Goal: Task Accomplishment & Management: Manage account settings

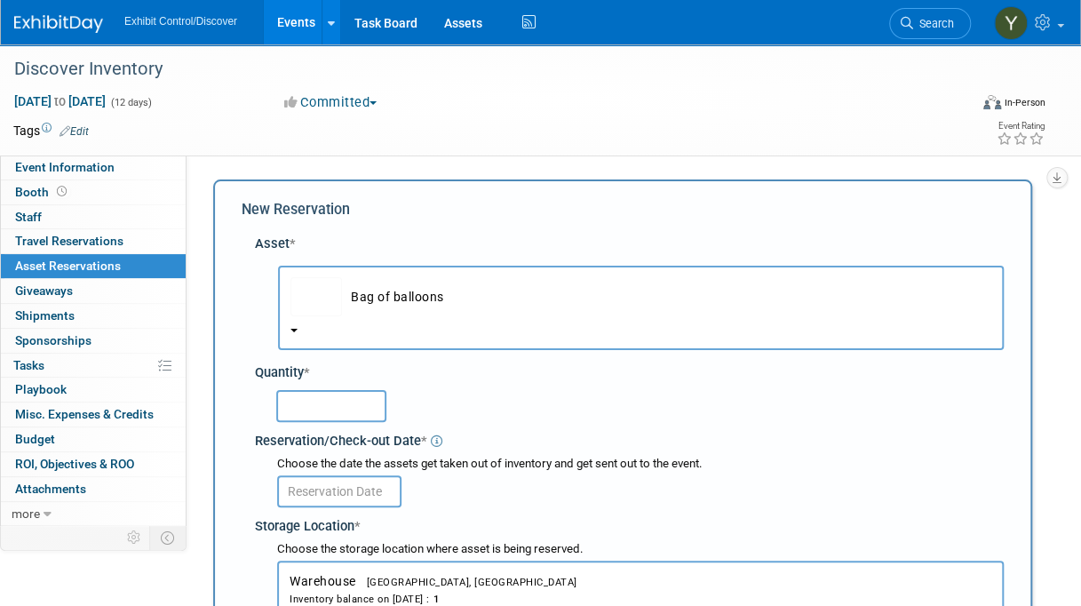
click at [101, 263] on span "Asset Reservations 0" at bounding box center [68, 266] width 106 height 14
click at [350, 282] on td "Bag of balloons" at bounding box center [667, 296] width 650 height 39
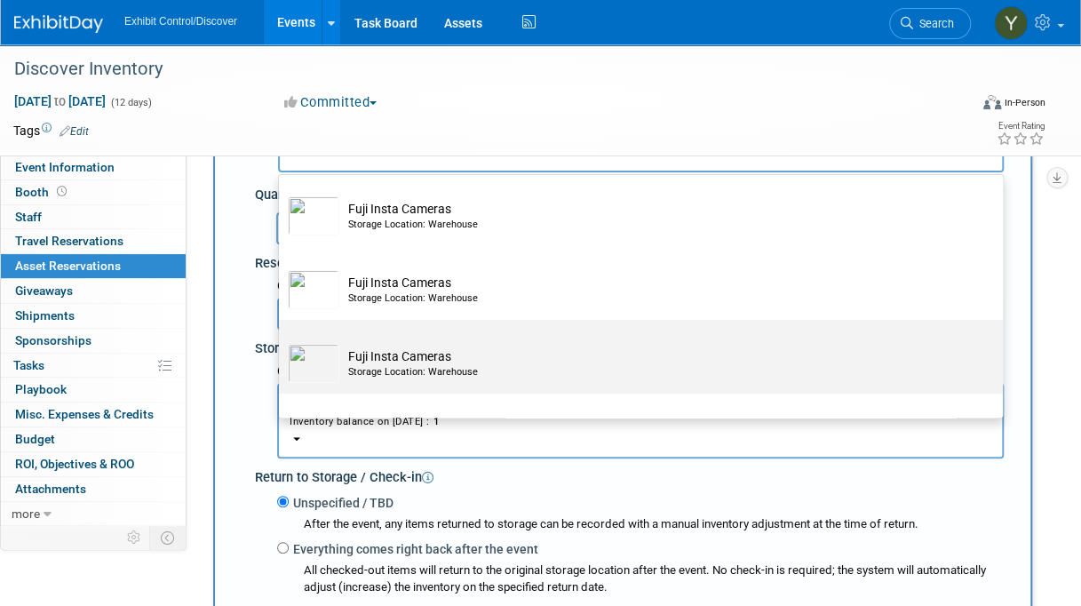
scroll to position [6398, 0]
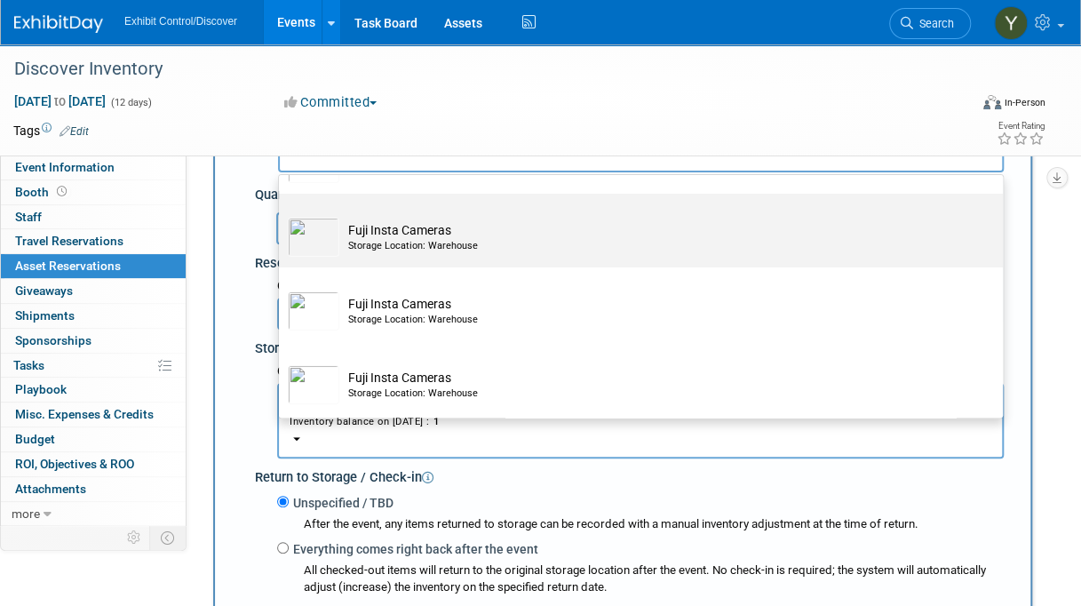
click at [441, 255] on td "Fuji Insta Cameras Storage Location: Warehouse" at bounding box center [653, 237] width 628 height 39
click at [282, 215] on input "Fuji Insta Cameras Storage Location: Warehouse" at bounding box center [276, 209] width 12 height 12
select select "10726154"
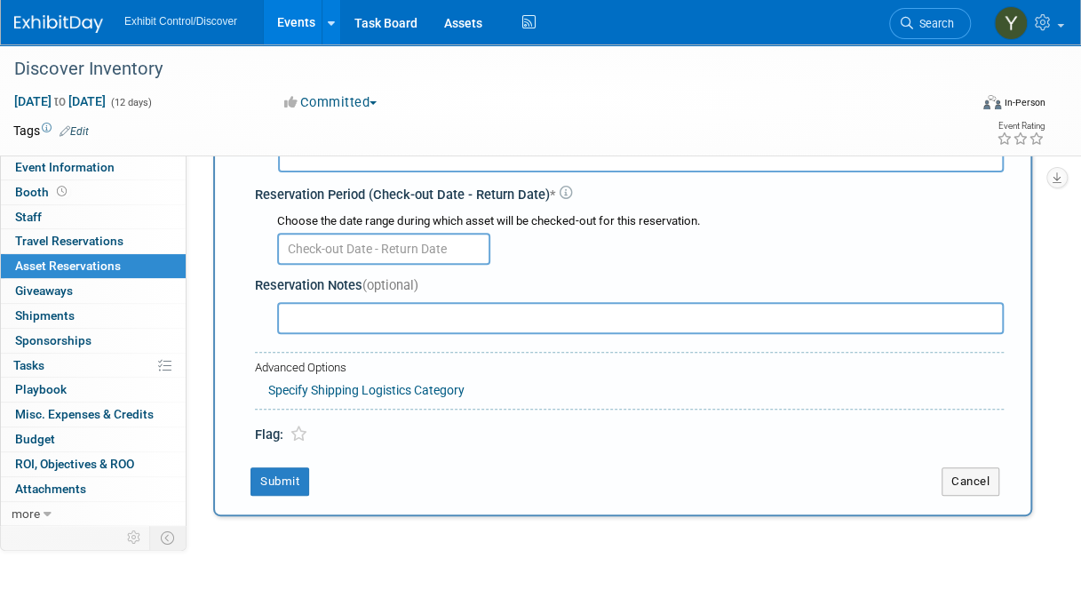
scroll to position [0, 0]
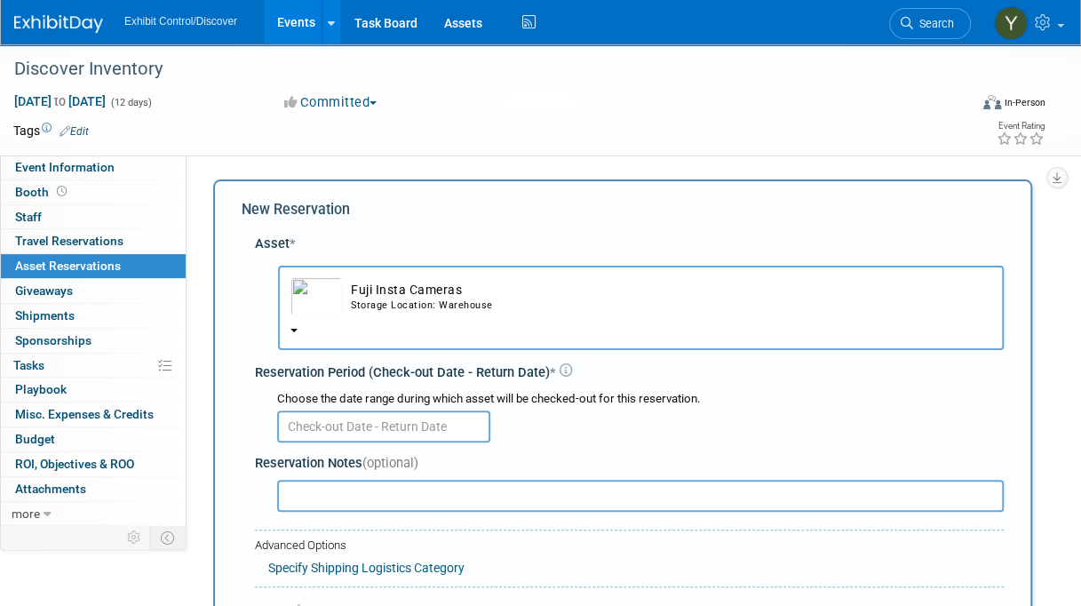
click at [432, 418] on input "text" at bounding box center [383, 427] width 213 height 32
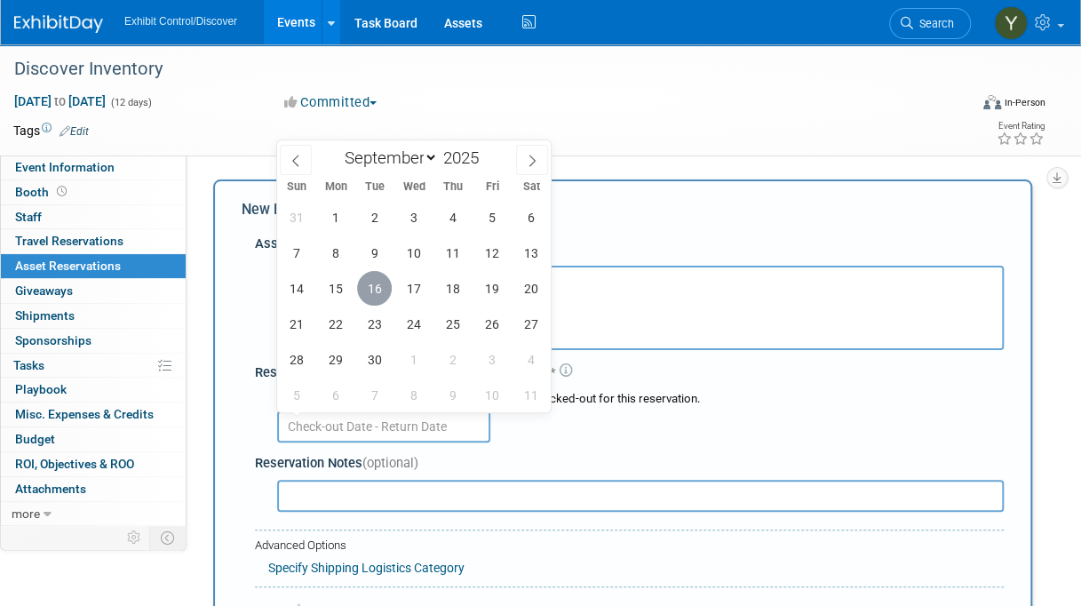
click at [379, 301] on span "16" at bounding box center [374, 288] width 35 height 35
type input "[DATE]"
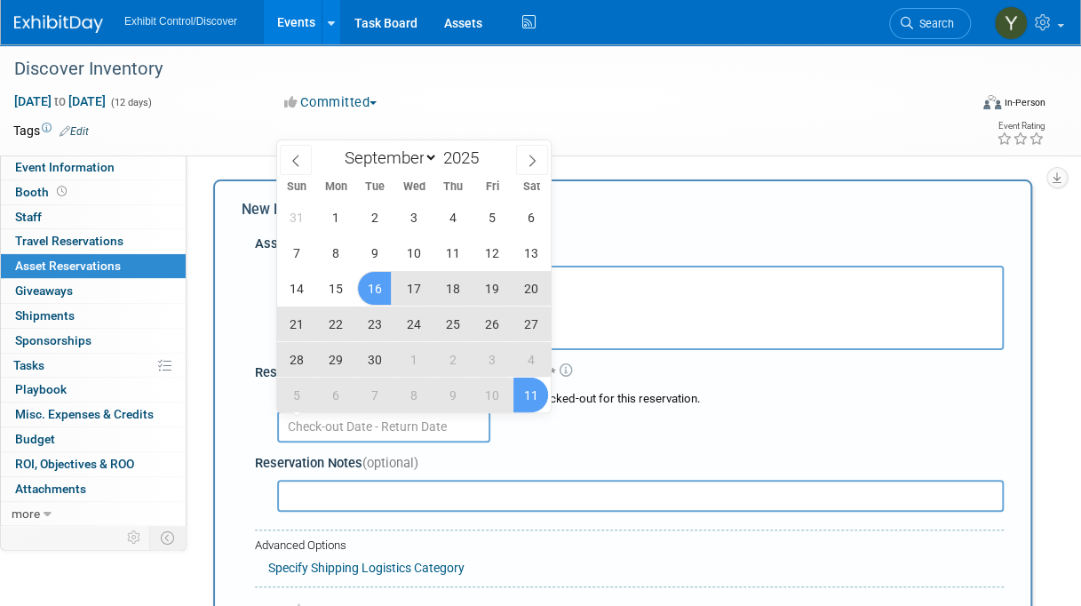
click at [711, 431] on div at bounding box center [640, 425] width 727 height 35
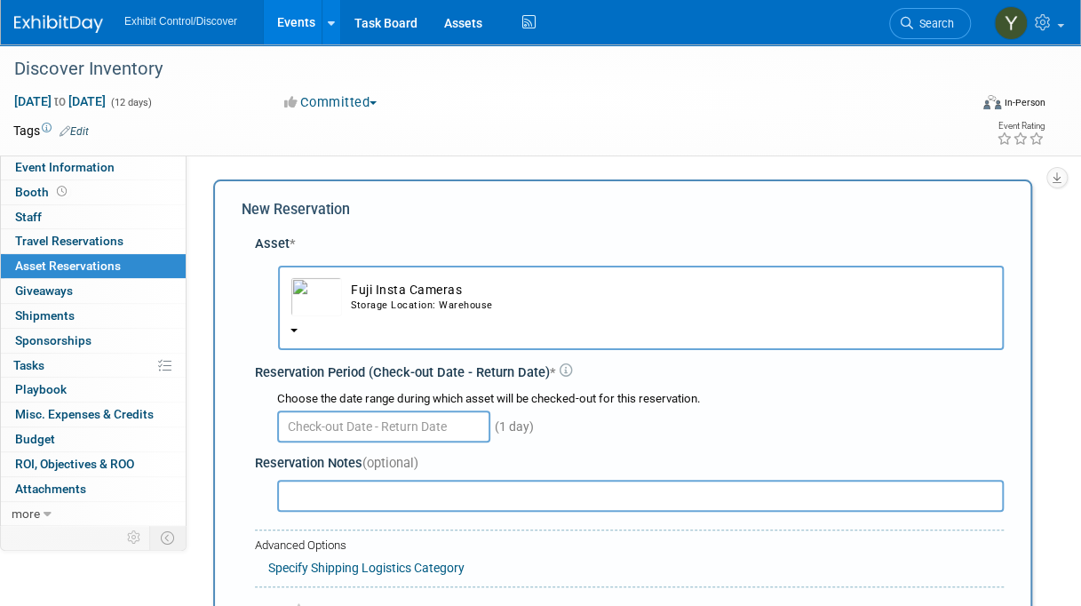
click at [409, 485] on input "text" at bounding box center [640, 496] width 727 height 32
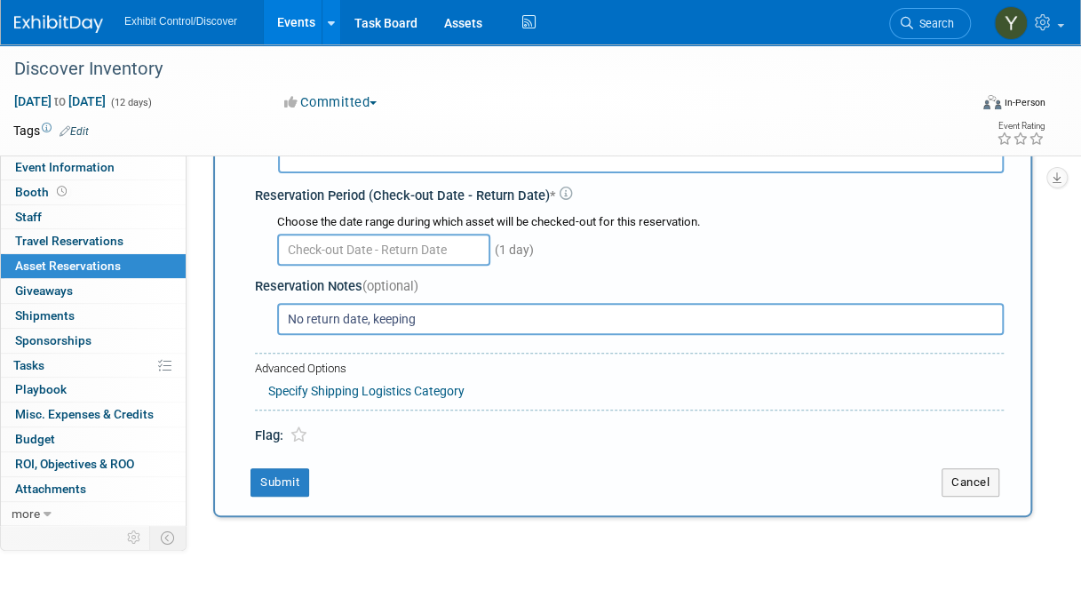
scroll to position [178, 0]
type input "No return date, keeping"
click at [288, 482] on button "Submit" at bounding box center [280, 481] width 59 height 28
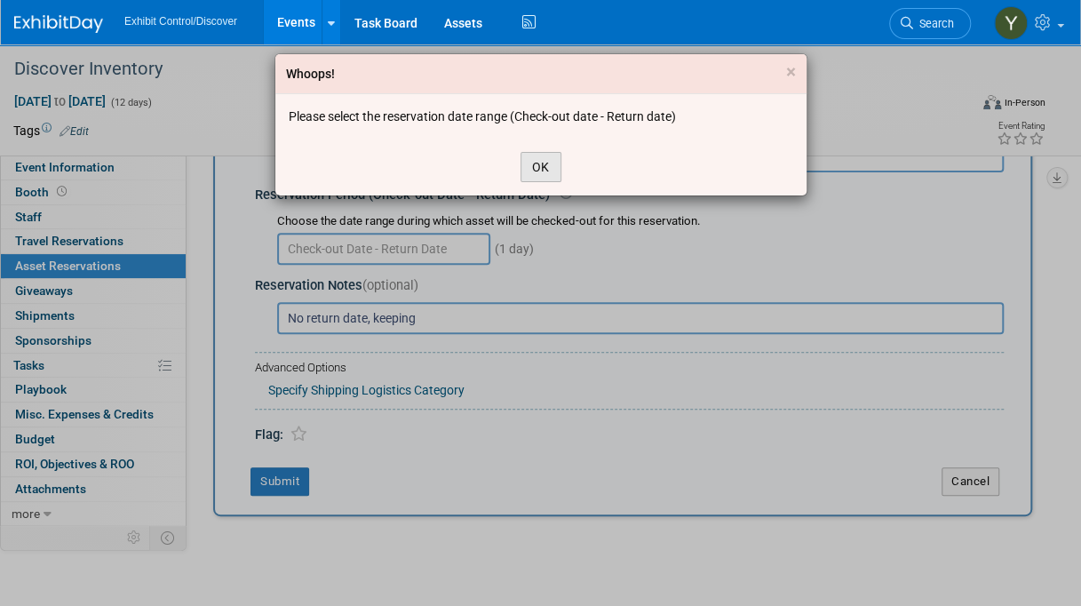
click at [537, 164] on button "OK" at bounding box center [541, 167] width 41 height 30
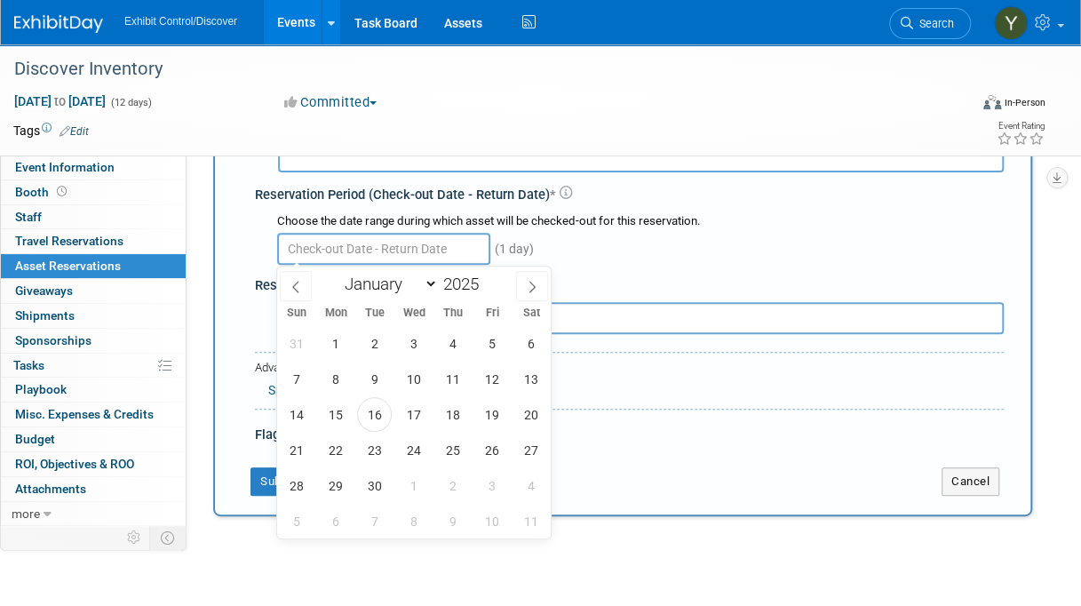
click at [396, 254] on input "text" at bounding box center [383, 249] width 213 height 32
click at [371, 418] on span "16" at bounding box center [374, 414] width 35 height 35
click at [414, 428] on span "17" at bounding box center [413, 414] width 35 height 35
type input "[DATE] to [DATE]"
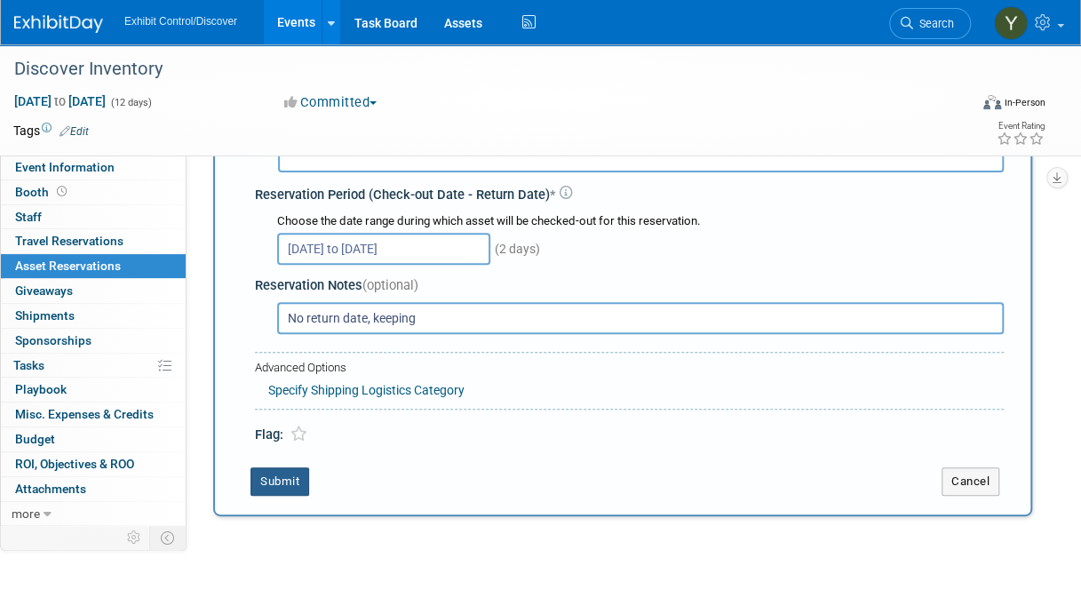
click at [295, 476] on button "Submit" at bounding box center [280, 481] width 59 height 28
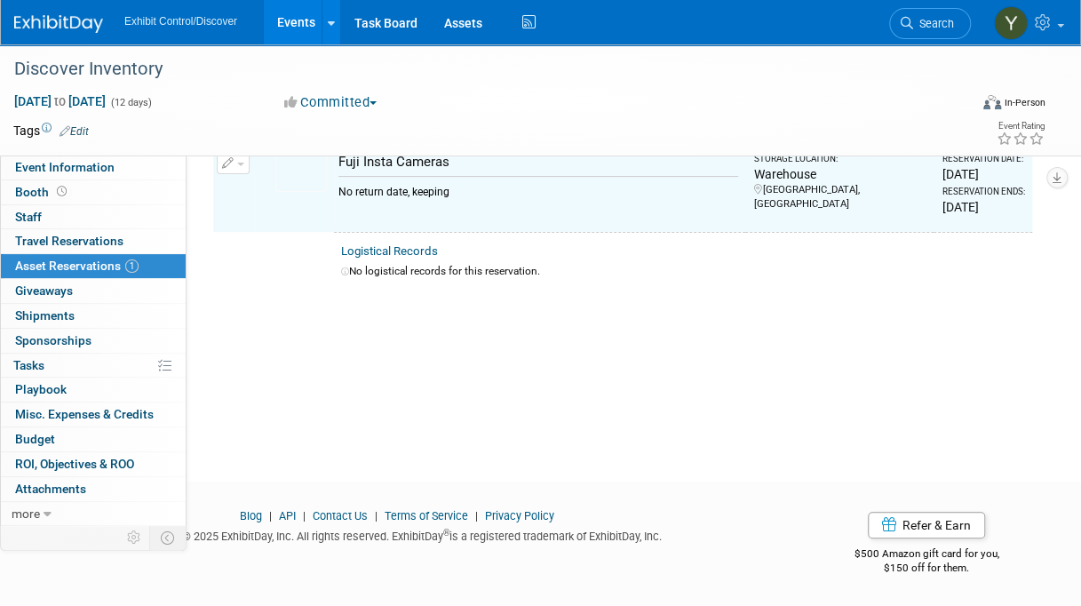
scroll to position [21, 0]
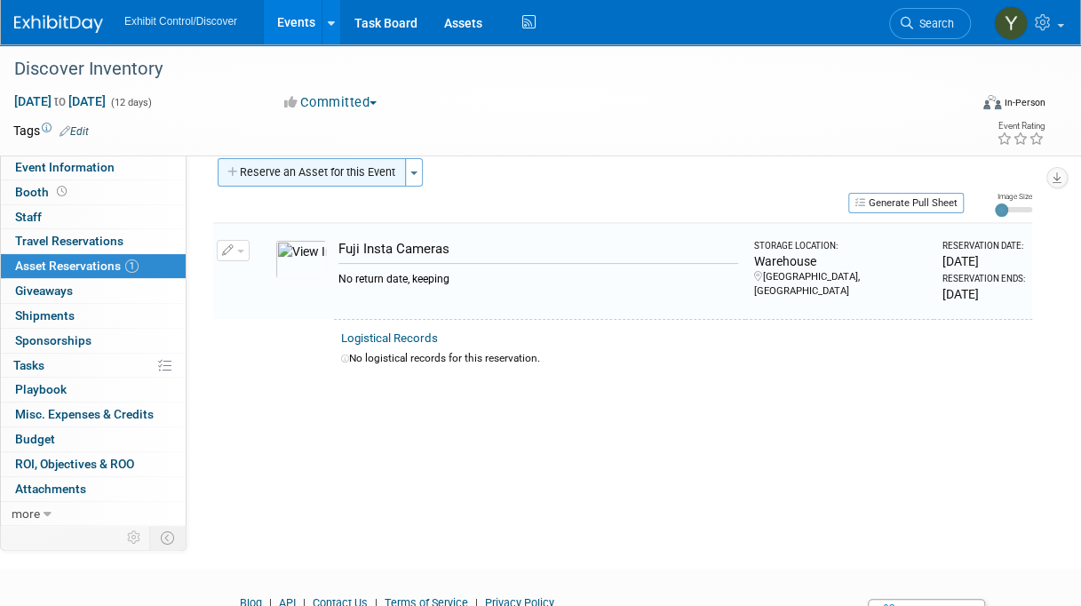
click at [393, 178] on button "Reserve an Asset for this Event" at bounding box center [312, 172] width 188 height 28
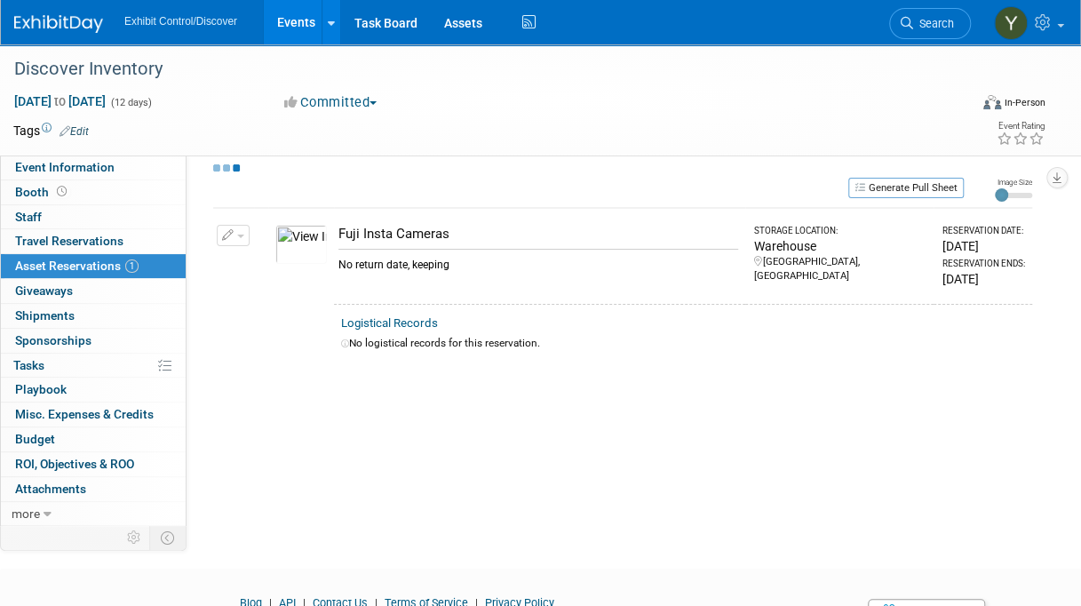
scroll to position [17, 0]
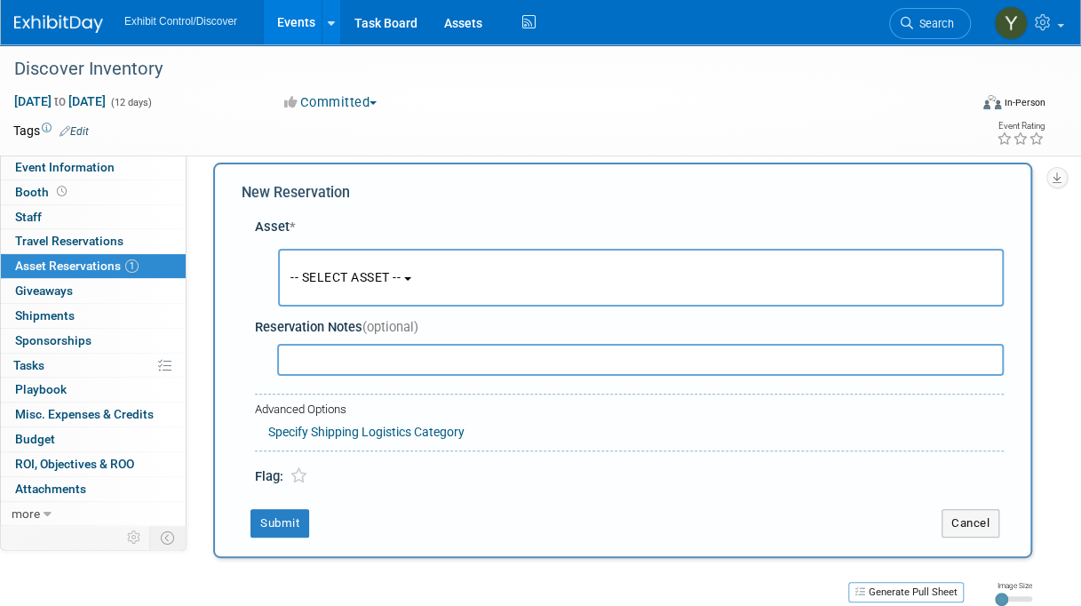
click at [353, 270] on span "-- SELECT ASSET --" at bounding box center [346, 277] width 110 height 14
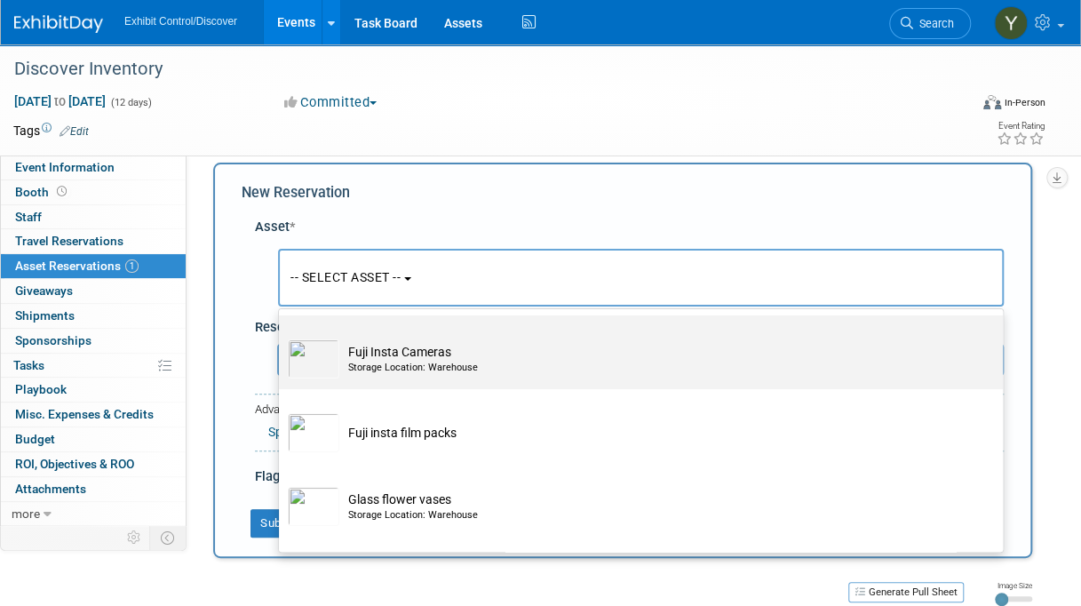
scroll to position [6486, 0]
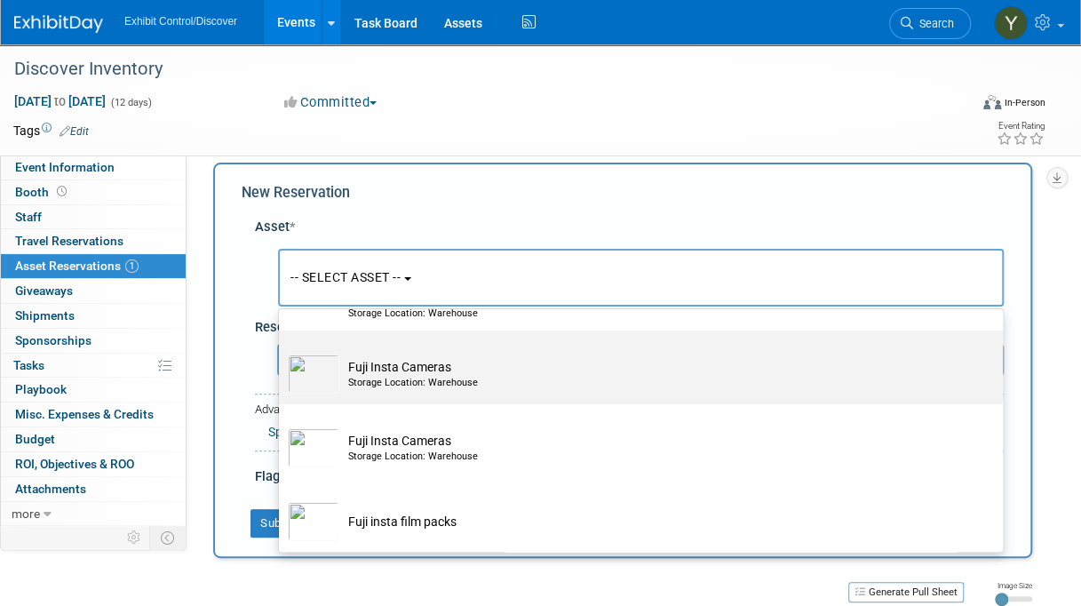
click at [416, 394] on td "Fuji Insta Cameras Storage Location: Warehouse" at bounding box center [653, 374] width 628 height 39
click at [282, 352] on input "Fuji Insta Cameras Storage Location: Warehouse" at bounding box center [276, 346] width 12 height 12
select select "10726153"
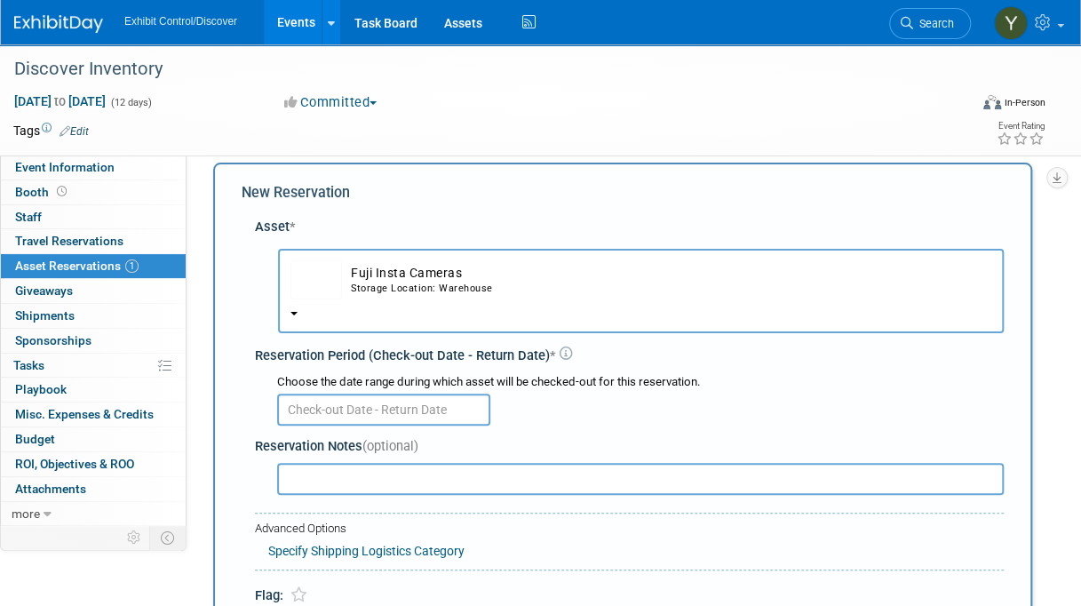
click at [402, 417] on input "text" at bounding box center [383, 410] width 213 height 32
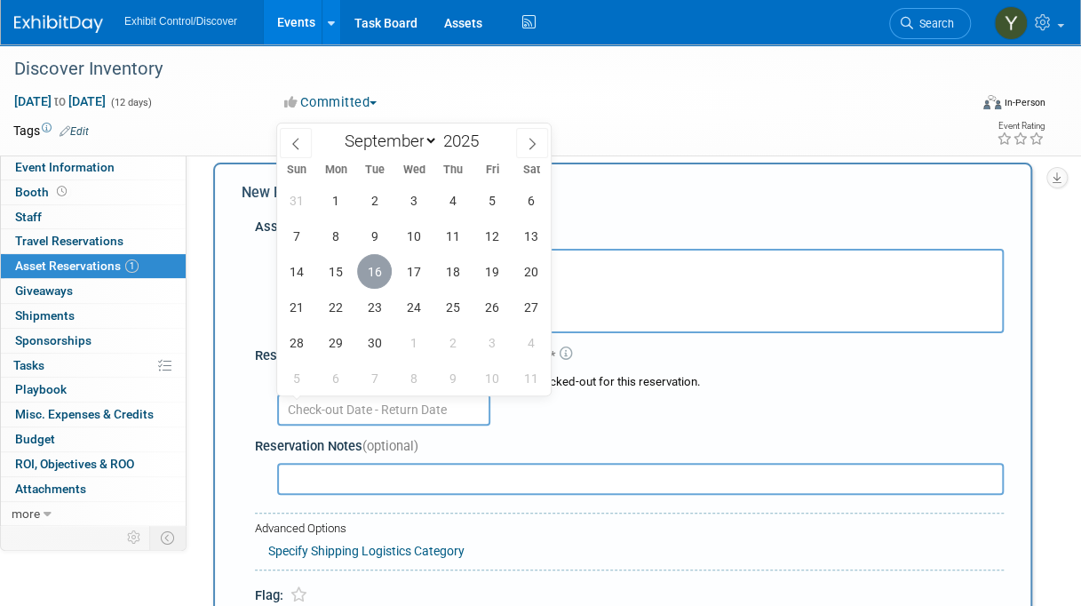
click at [379, 273] on span "16" at bounding box center [374, 271] width 35 height 35
click at [405, 266] on span "17" at bounding box center [413, 271] width 35 height 35
type input "[DATE] to [DATE]"
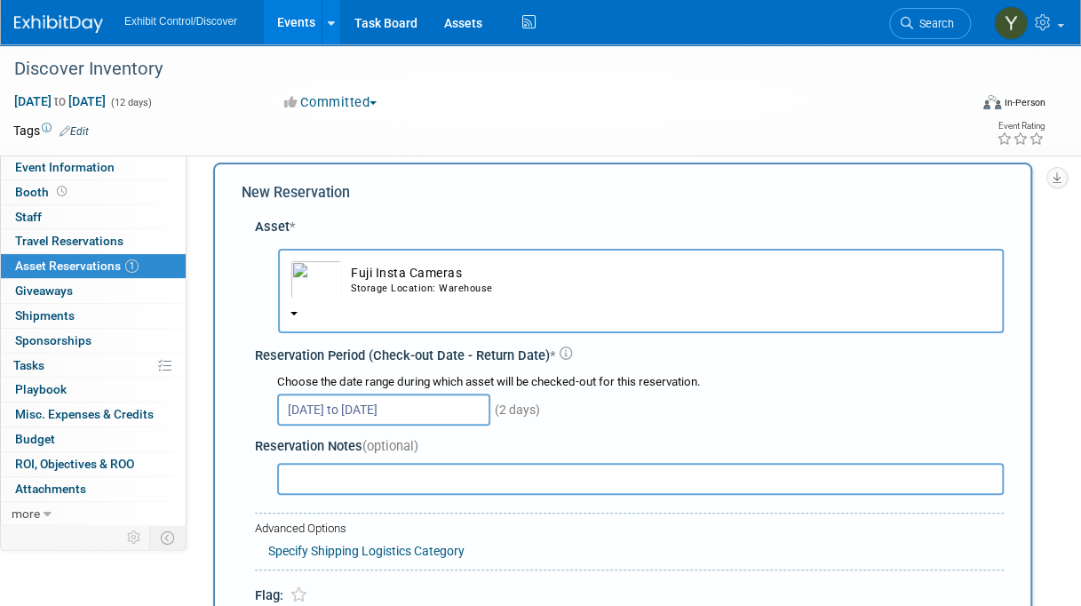
click at [377, 475] on input "text" at bounding box center [640, 479] width 727 height 32
paste input "[URL][DOMAIN_NAME]"
click at [377, 475] on input "[URL][DOMAIN_NAME]" at bounding box center [640, 479] width 727 height 32
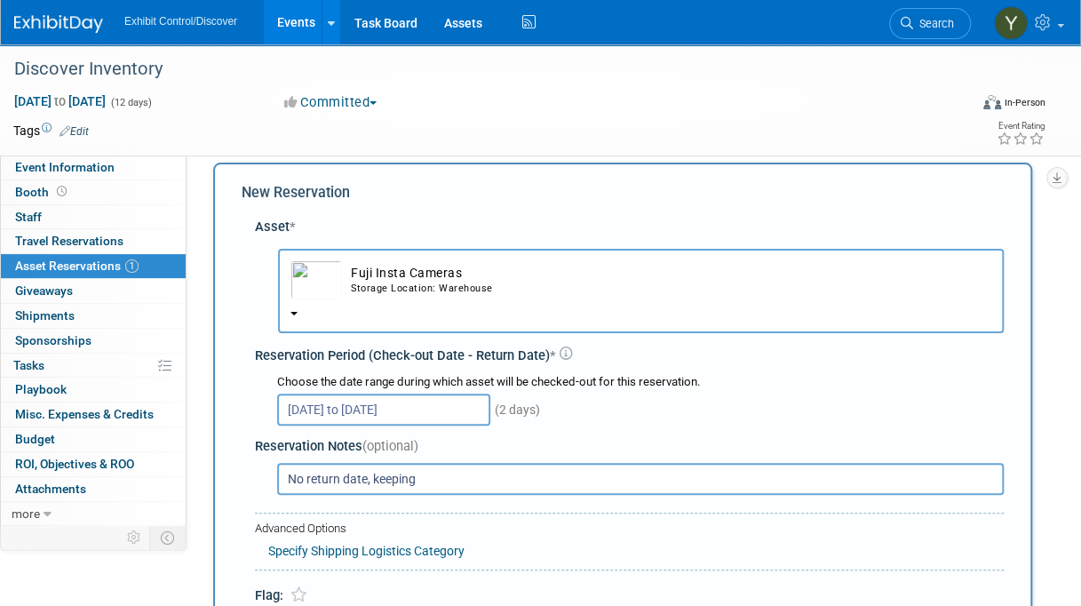
click at [377, 475] on input "No return date, keeping" at bounding box center [640, 479] width 727 height 32
type input "No return date, keeping"
click at [793, 368] on div "Choose the date range during which asset will be checked-out for this reservati…" at bounding box center [633, 399] width 742 height 62
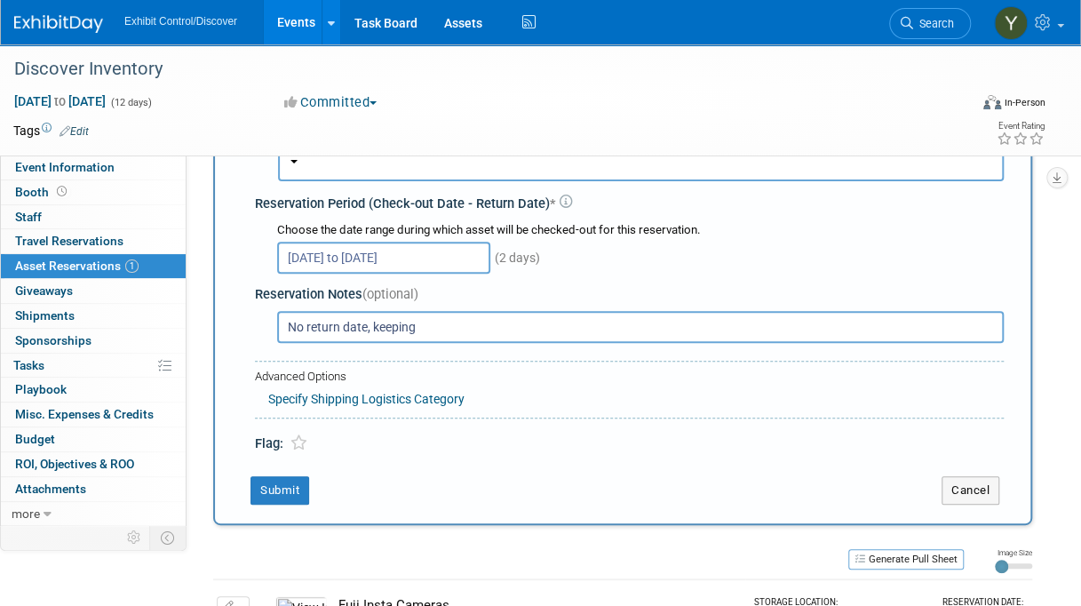
scroll to position [106, 0]
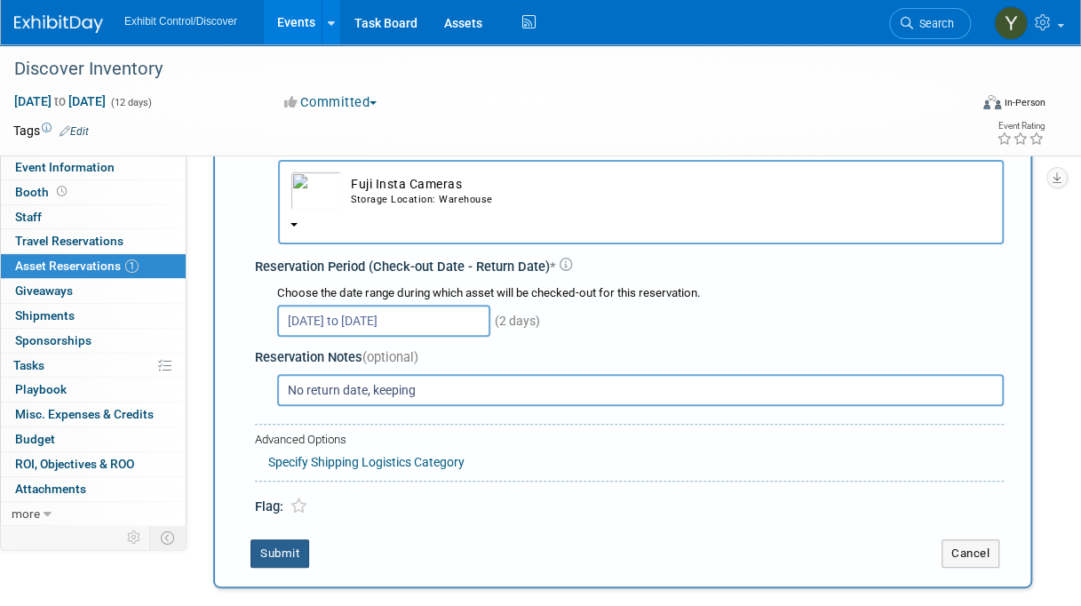
click at [299, 546] on button "Submit" at bounding box center [280, 553] width 59 height 28
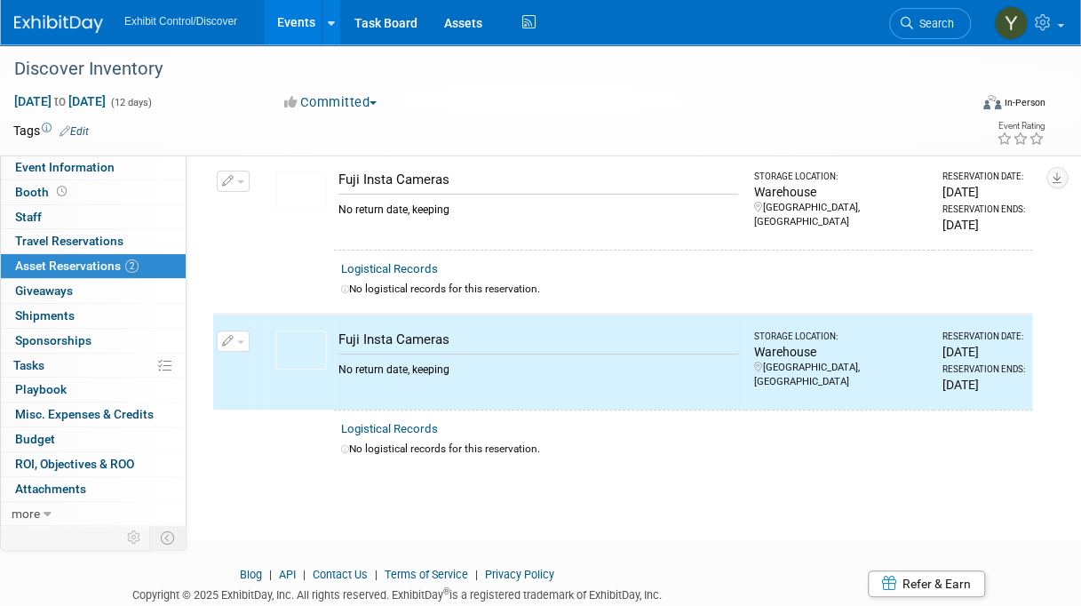
scroll to position [0, 0]
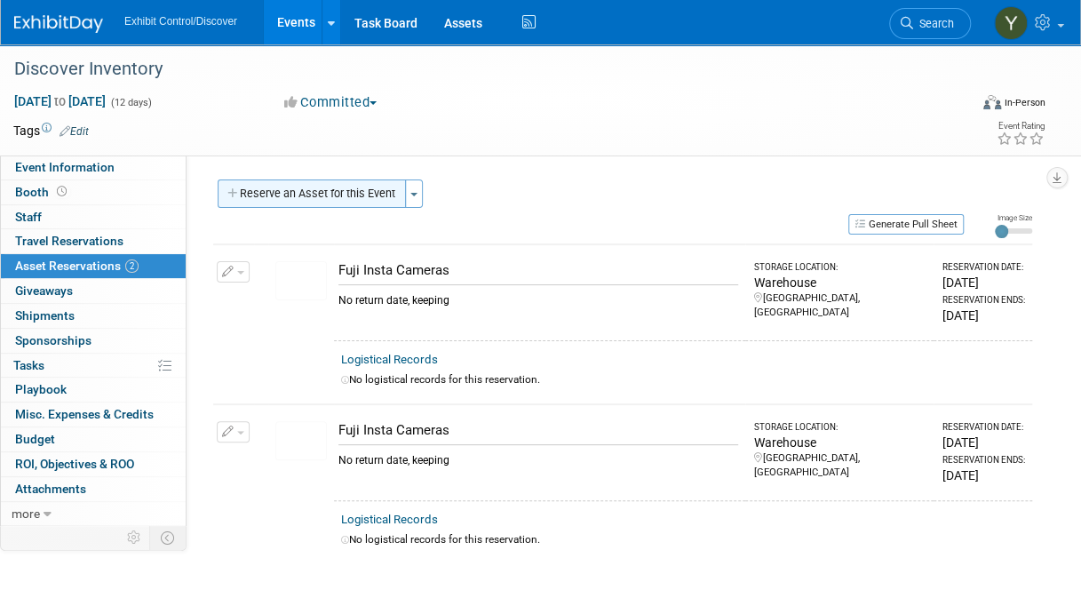
click at [320, 188] on button "Reserve an Asset for this Event" at bounding box center [312, 193] width 188 height 28
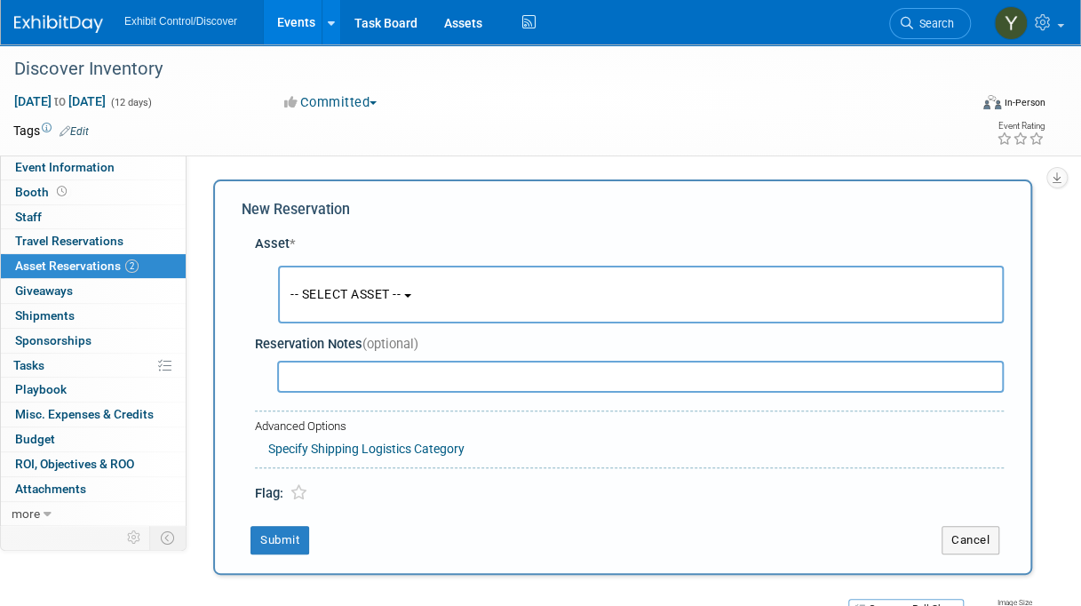
scroll to position [17, 0]
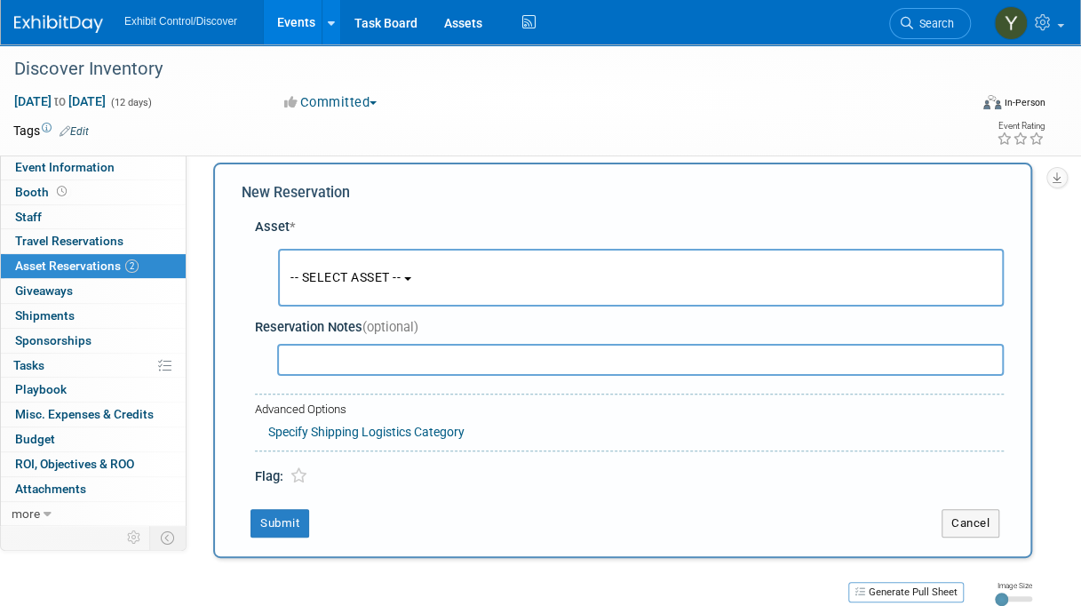
click at [351, 281] on span "-- SELECT ASSET --" at bounding box center [346, 277] width 110 height 14
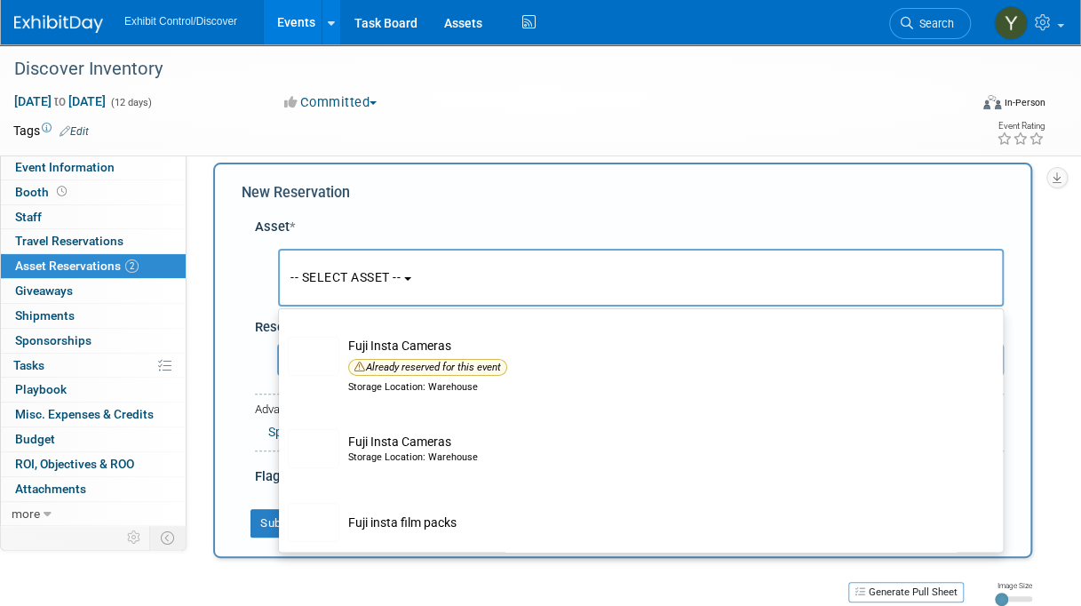
scroll to position [6575, 0]
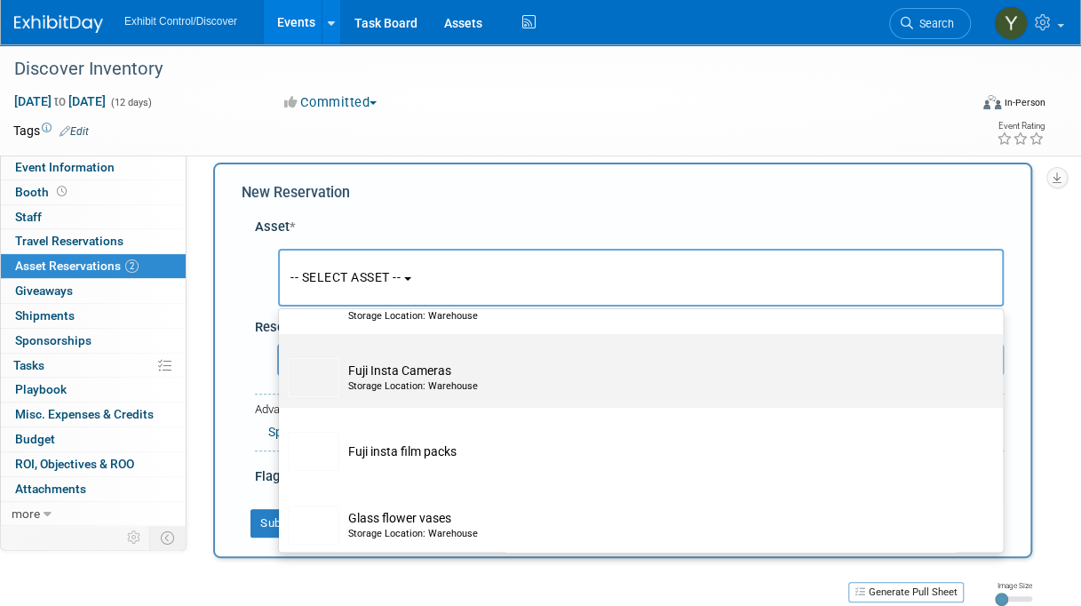
click at [442, 394] on div "Storage Location: Warehouse" at bounding box center [657, 386] width 619 height 14
click at [282, 355] on input "Fuji Insta Cameras Storage Location: Warehouse" at bounding box center [276, 350] width 12 height 12
select select "10726152"
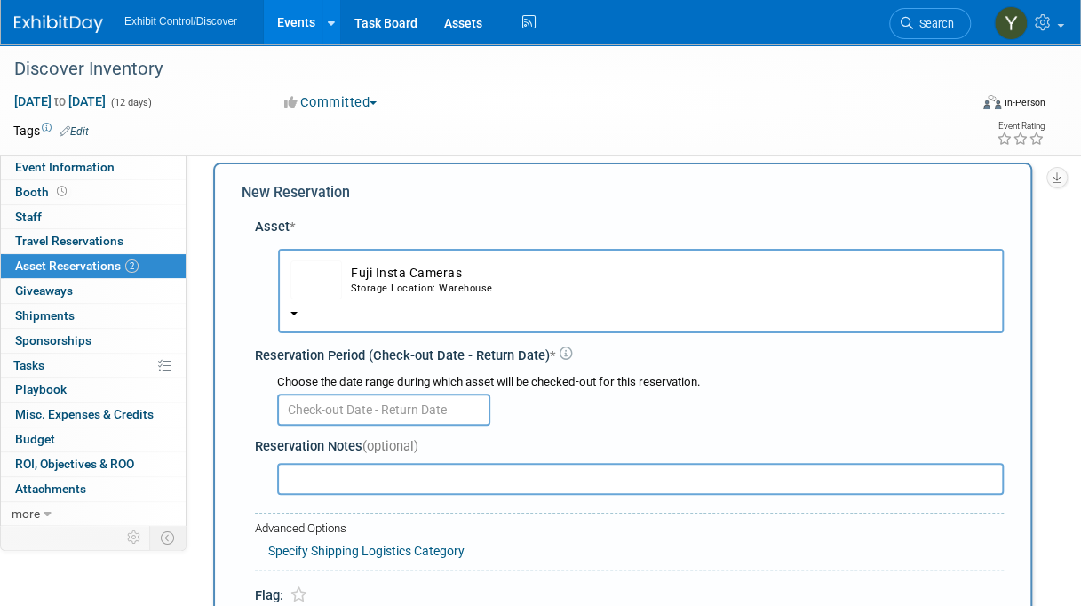
click at [395, 406] on input "text" at bounding box center [383, 410] width 213 height 32
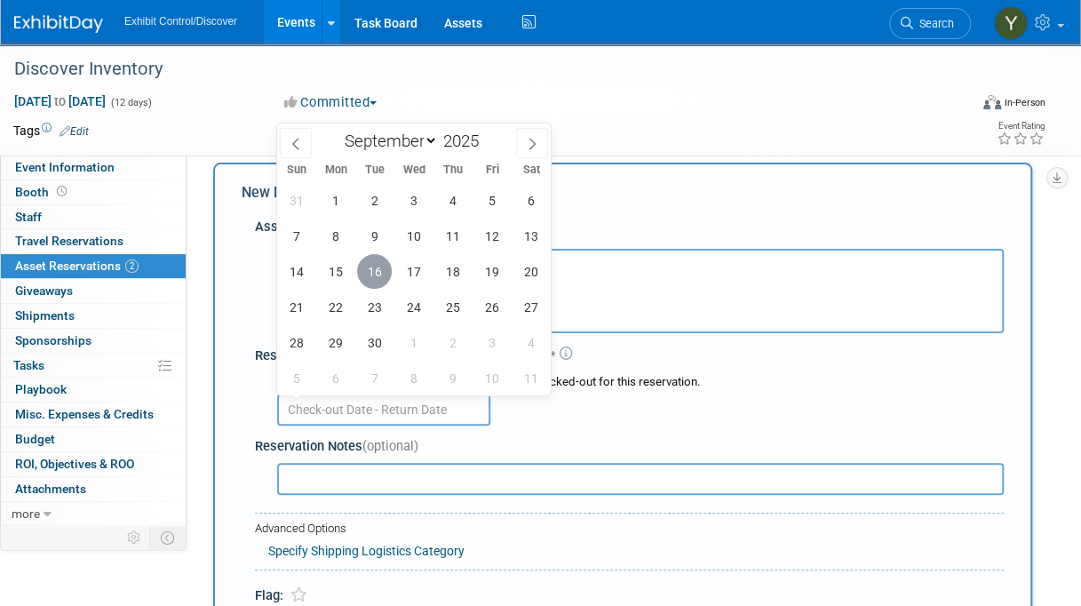
click at [373, 274] on span "16" at bounding box center [374, 271] width 35 height 35
click at [396, 264] on div "31 1 2 3 4 5 6 7 8 9 10 11 12 13 14 15 16 17 18 19 20 21 22 23 24 25 26 27 28 2…" at bounding box center [414, 288] width 274 height 213
click at [399, 264] on span "17" at bounding box center [413, 271] width 35 height 35
type input "[DATE] to [DATE]"
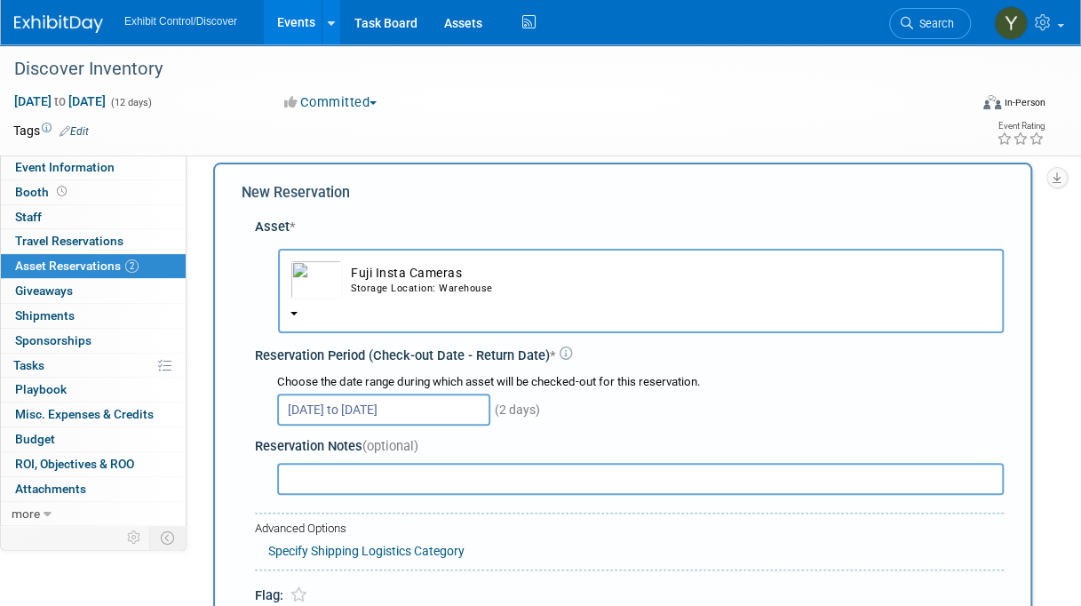
click at [393, 478] on input "text" at bounding box center [640, 479] width 727 height 32
paste input "No return date, keeping"
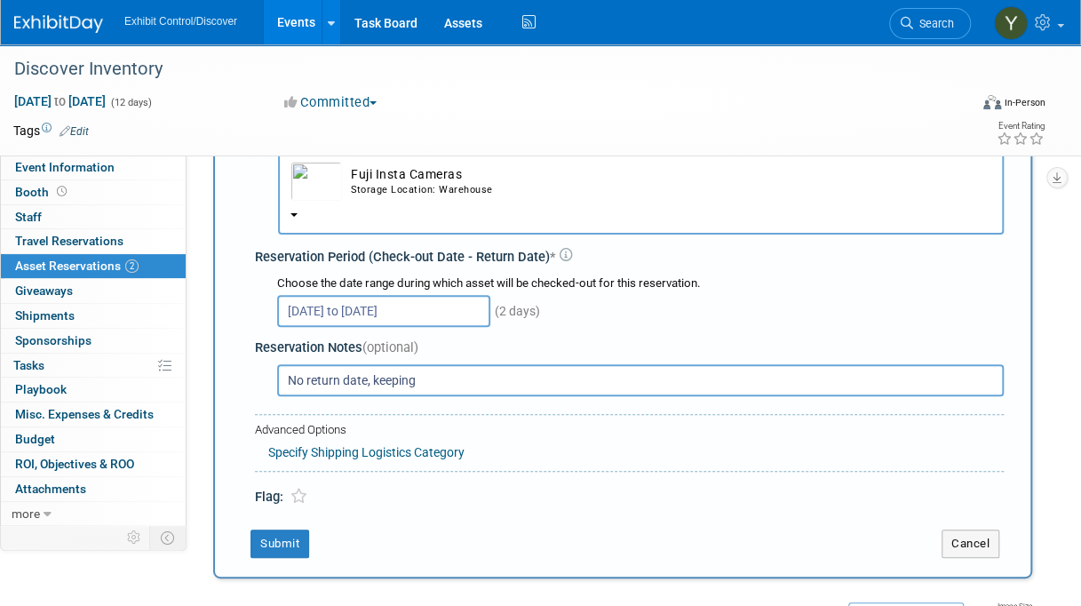
scroll to position [195, 0]
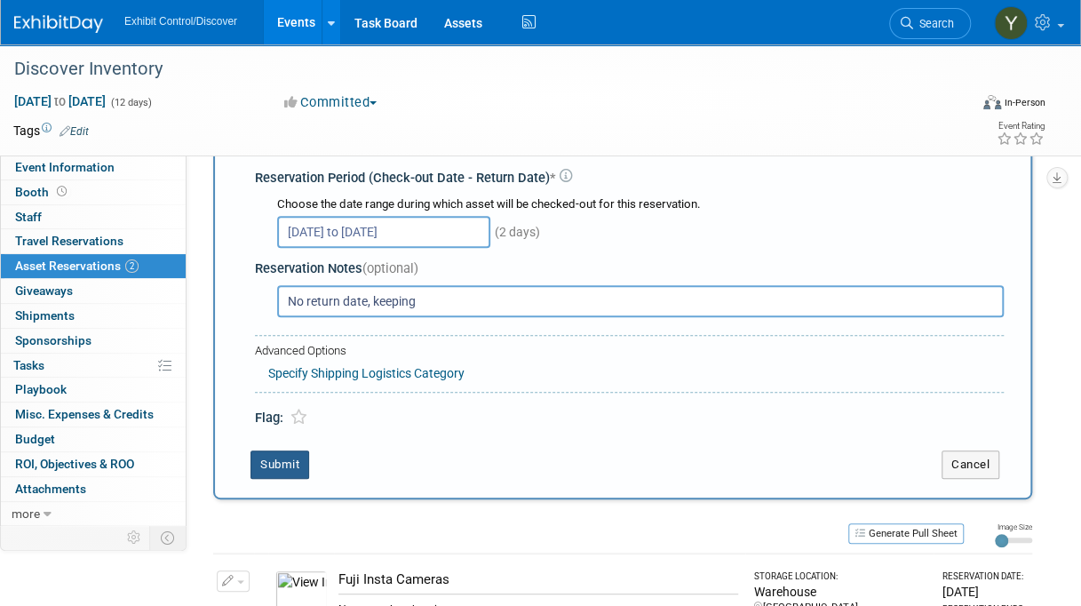
type input "No return date, keeping"
click at [281, 456] on button "Submit" at bounding box center [280, 464] width 59 height 28
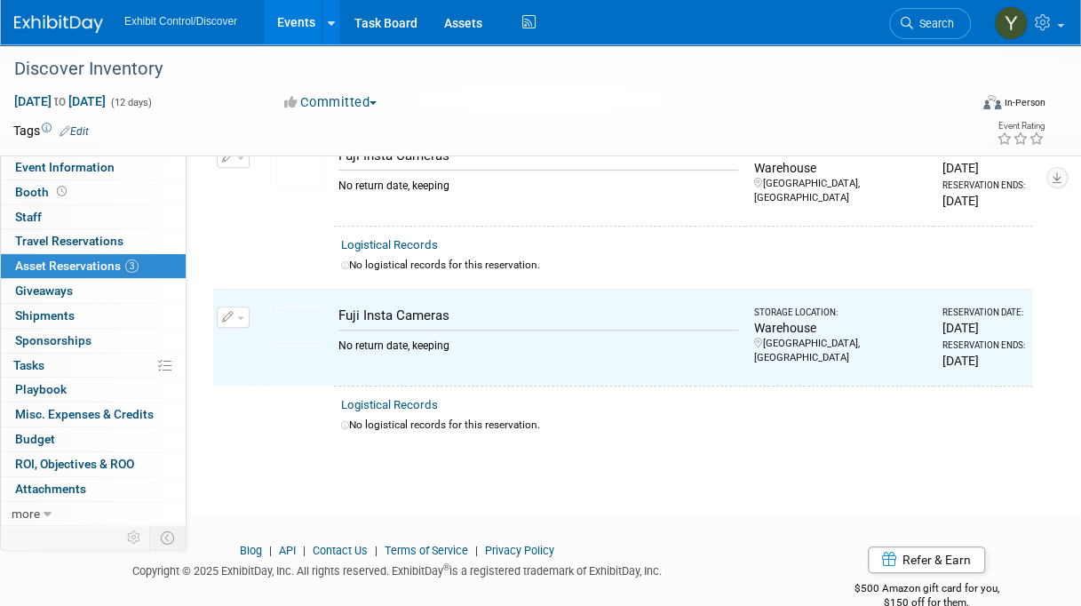
scroll to position [304, 0]
